Goal: Complete application form

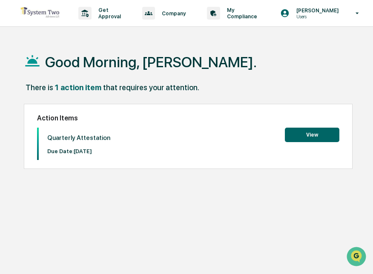
click at [321, 129] on button "View" at bounding box center [312, 135] width 55 height 14
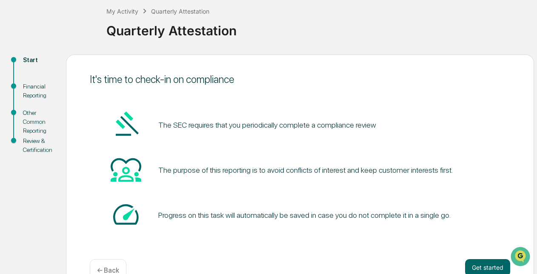
scroll to position [69, 0]
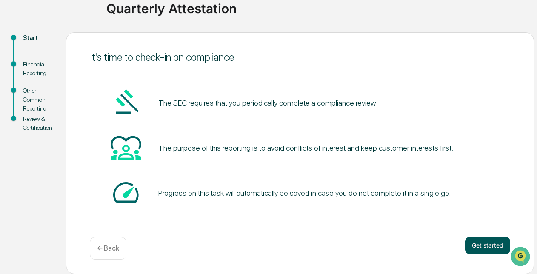
click at [373, 246] on button "Get started" at bounding box center [488, 245] width 45 height 17
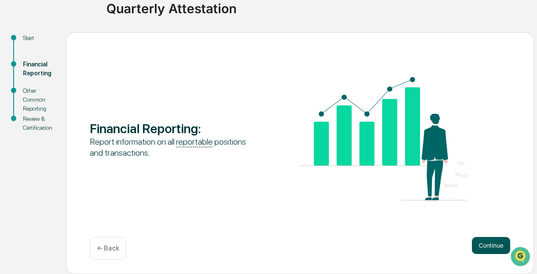
click at [373, 244] on button "Continue" at bounding box center [491, 245] width 38 height 17
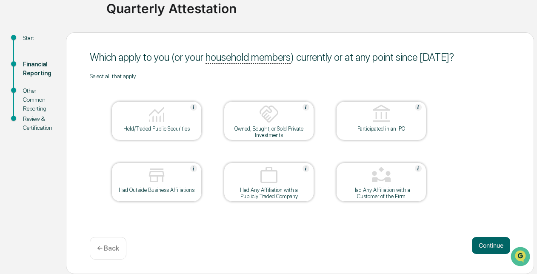
click at [163, 117] on img at bounding box center [157, 114] width 20 height 20
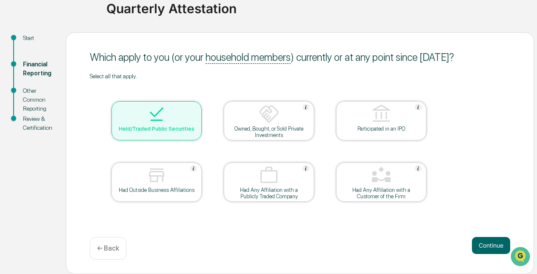
click at [170, 195] on div "Had Outside Business Affiliations" at bounding box center [157, 182] width 90 height 39
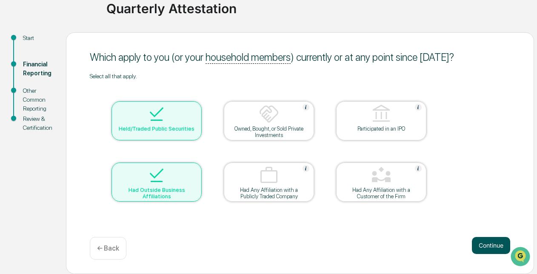
click at [373, 243] on button "Continue" at bounding box center [491, 245] width 38 height 17
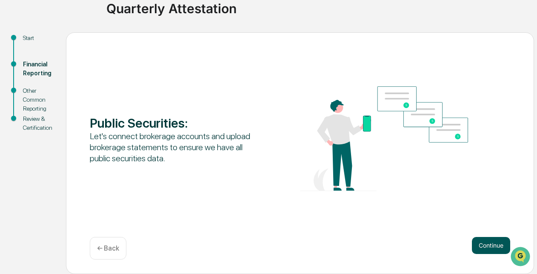
click at [373, 244] on button "Continue" at bounding box center [491, 245] width 38 height 17
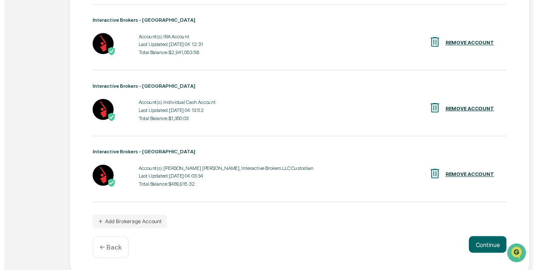
scroll to position [333, 0]
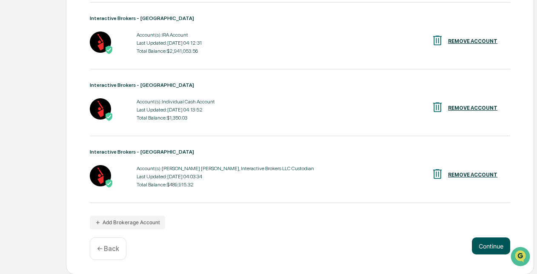
click at [373, 248] on button "Continue" at bounding box center [491, 246] width 38 height 17
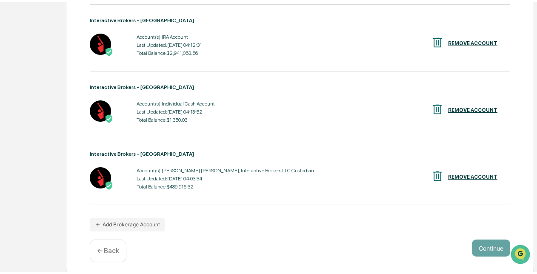
scroll to position [69, 0]
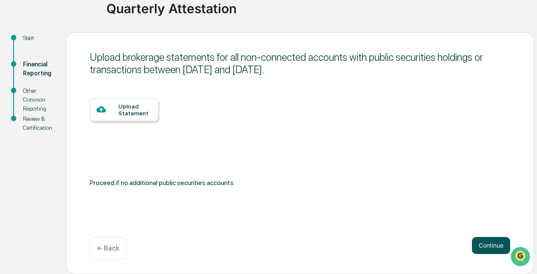
click at [373, 247] on button "Continue" at bounding box center [491, 245] width 38 height 17
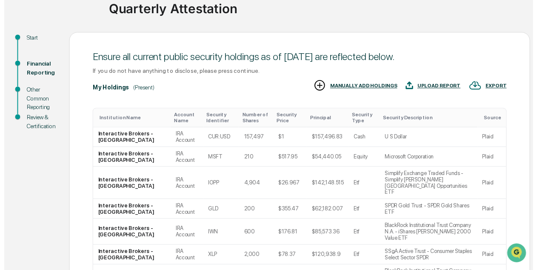
scroll to position [205, 0]
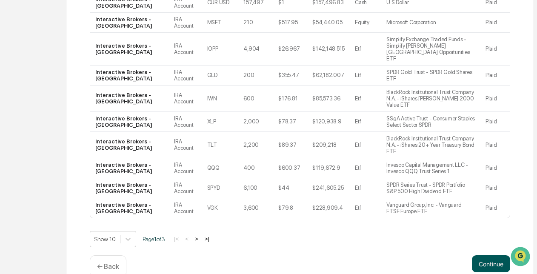
click at [373, 256] on button "Continue" at bounding box center [491, 264] width 38 height 17
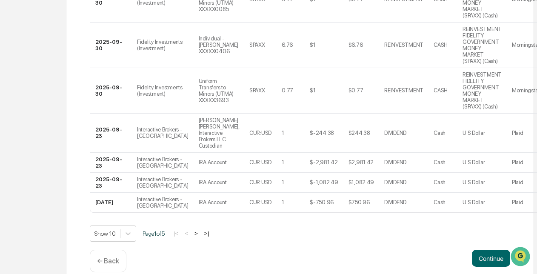
scroll to position [354, 0]
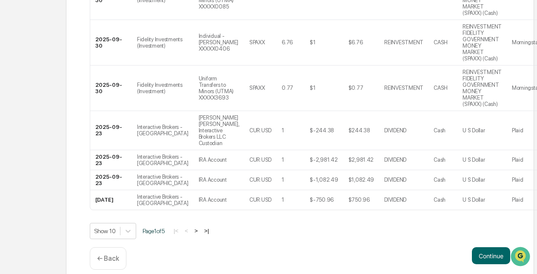
click at [201, 227] on button ">" at bounding box center [196, 230] width 9 height 7
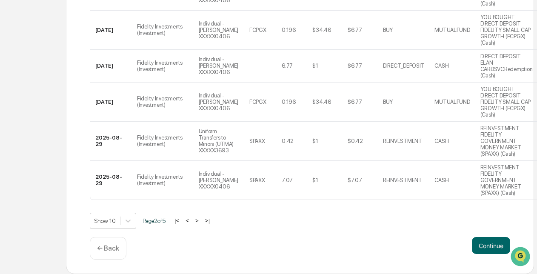
scroll to position [375, 0]
click at [200, 219] on button ">" at bounding box center [197, 220] width 9 height 7
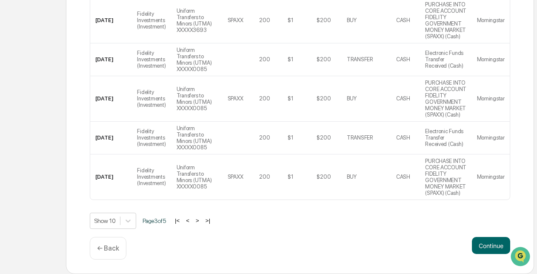
scroll to position [409, 0]
click at [202, 222] on button ">" at bounding box center [197, 220] width 9 height 7
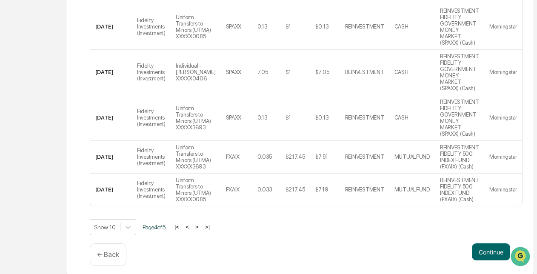
click at [200, 227] on button ">" at bounding box center [197, 227] width 9 height 7
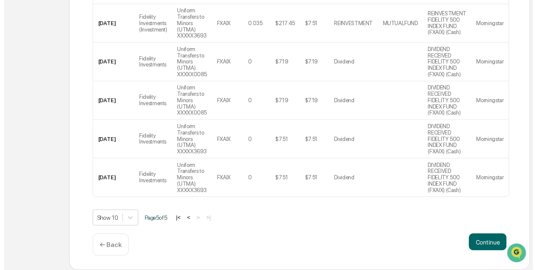
scroll to position [250, 0]
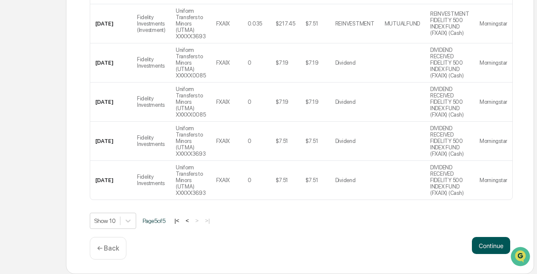
click at [373, 252] on button "Continue" at bounding box center [491, 245] width 38 height 17
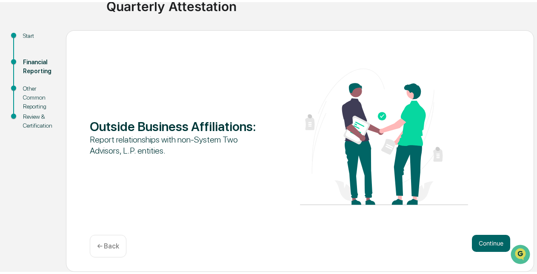
scroll to position [69, 0]
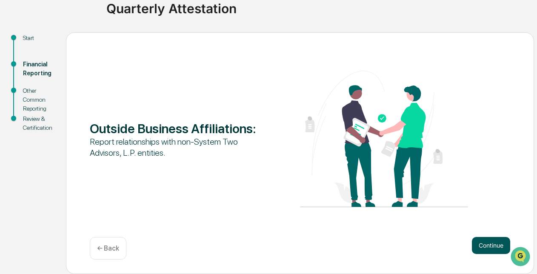
click at [373, 245] on button "Continue" at bounding box center [491, 245] width 38 height 17
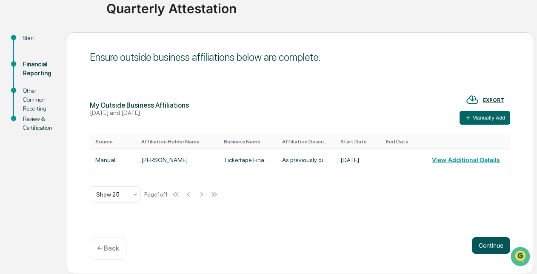
click at [373, 244] on button "Continue" at bounding box center [491, 245] width 38 height 17
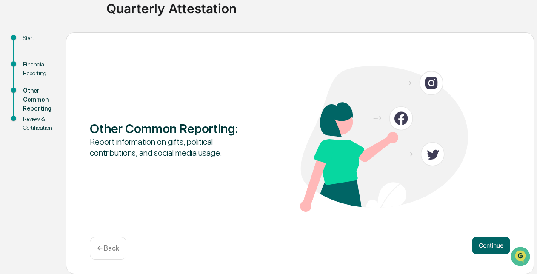
click at [373, 244] on button "Continue" at bounding box center [491, 245] width 38 height 17
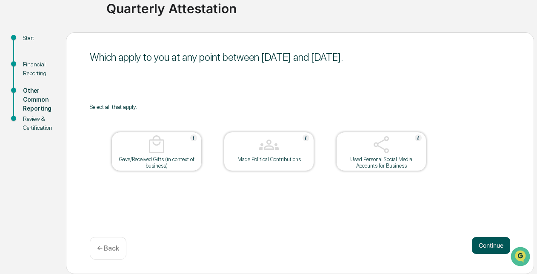
click at [373, 244] on button "Continue" at bounding box center [491, 245] width 38 height 17
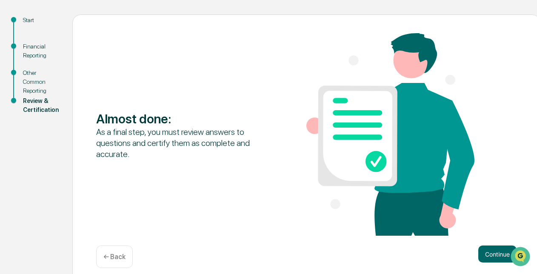
scroll to position [96, 0]
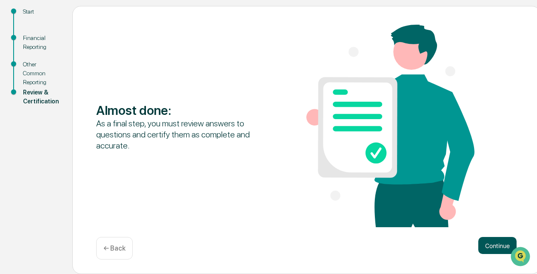
click at [373, 243] on button "Continue" at bounding box center [498, 245] width 38 height 17
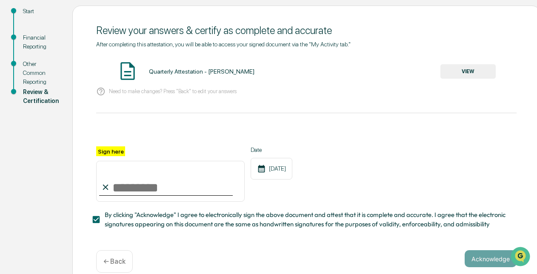
click at [118, 193] on input "Sign here" at bounding box center [170, 181] width 149 height 41
type input "**********"
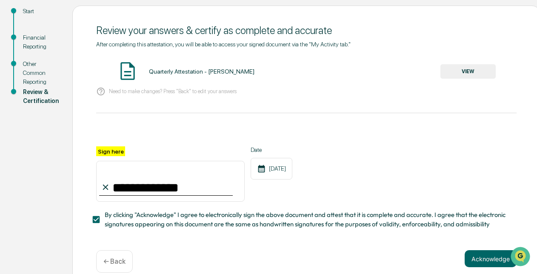
click at [373, 61] on div "Quarterly Attestation - [PERSON_NAME] VIEW" at bounding box center [306, 71] width 421 height 23
click at [373, 67] on button "VIEW" at bounding box center [468, 71] width 55 height 14
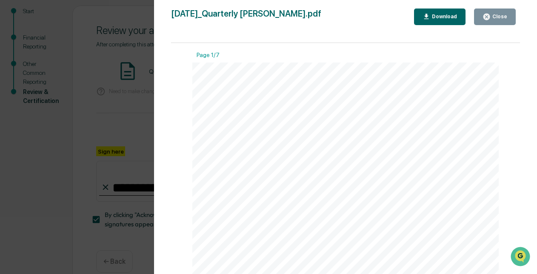
click at [373, 20] on div "Download" at bounding box center [444, 17] width 27 height 6
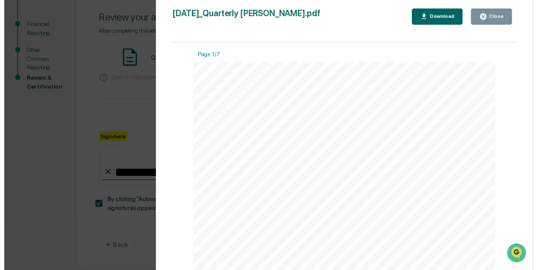
scroll to position [112, 0]
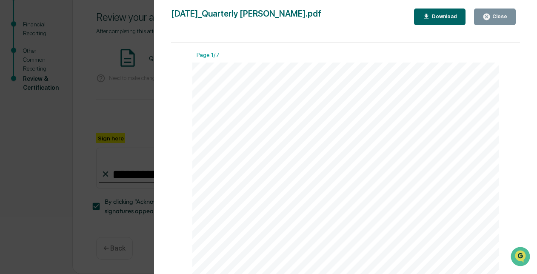
click at [373, 20] on icon "button" at bounding box center [487, 17] width 8 height 8
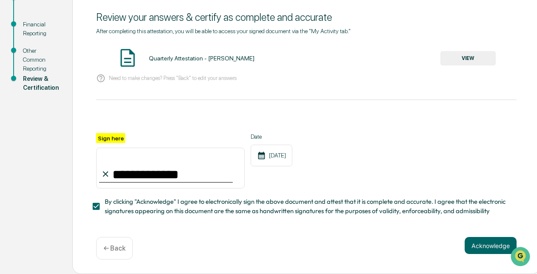
click at [146, 75] on p "Need to make changes? Press "Back" to edit your answers" at bounding box center [173, 78] width 128 height 6
click at [373, 244] on button "Acknowledge" at bounding box center [491, 245] width 52 height 17
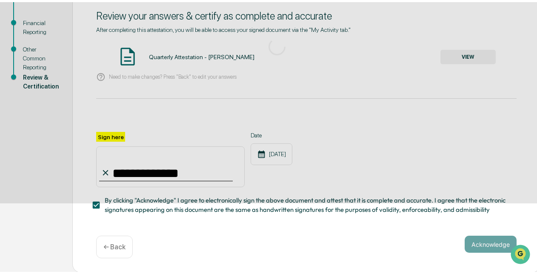
scroll to position [69, 0]
